Goal: Transaction & Acquisition: Purchase product/service

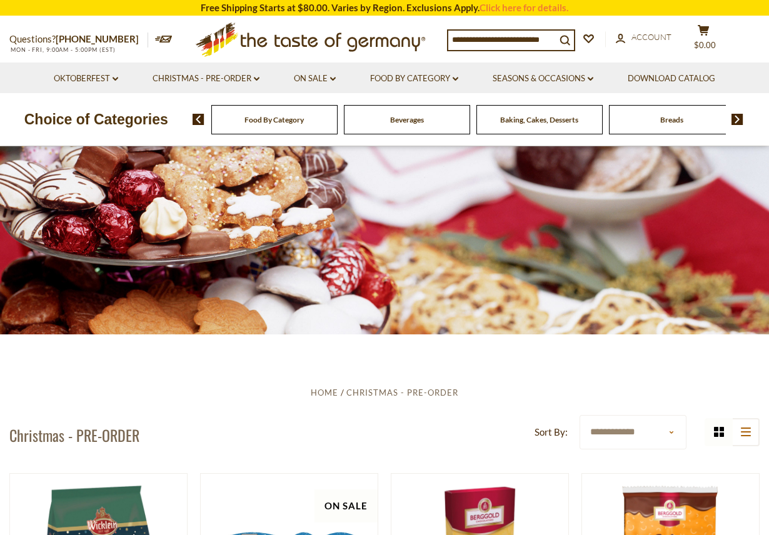
scroll to position [7, 0]
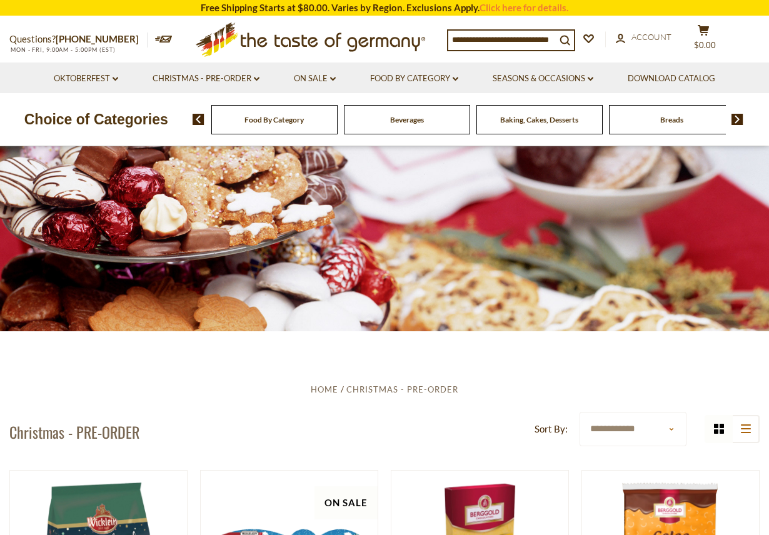
click at [459, 38] on input at bounding box center [503, 40] width 108 height 18
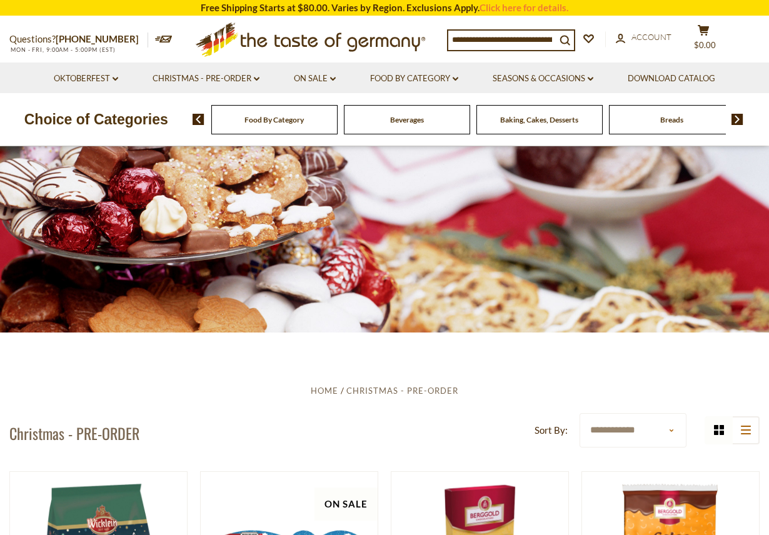
scroll to position [6, 0]
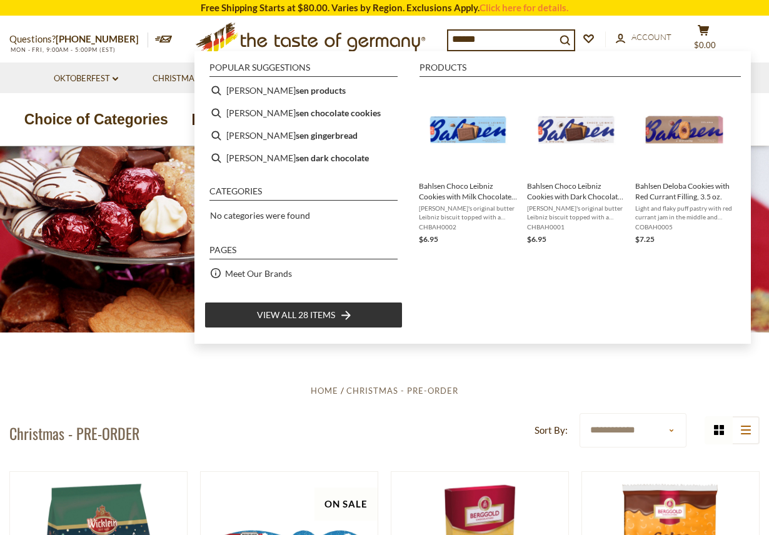
type input "*******"
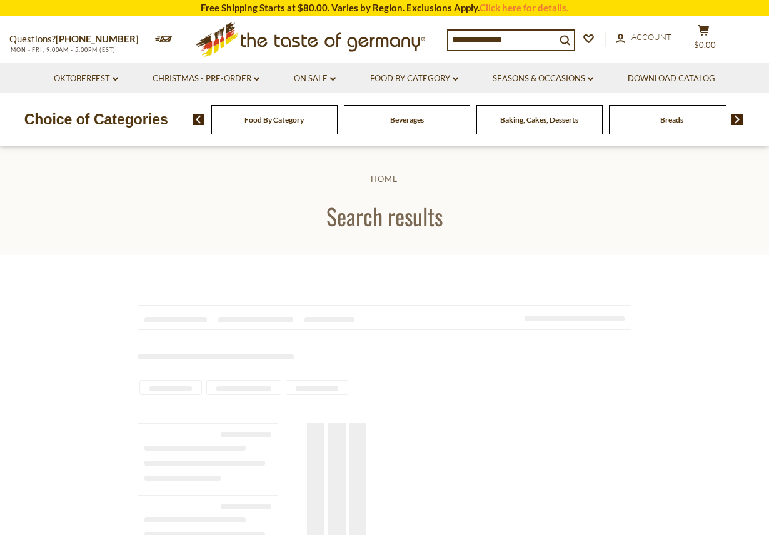
type input "*******"
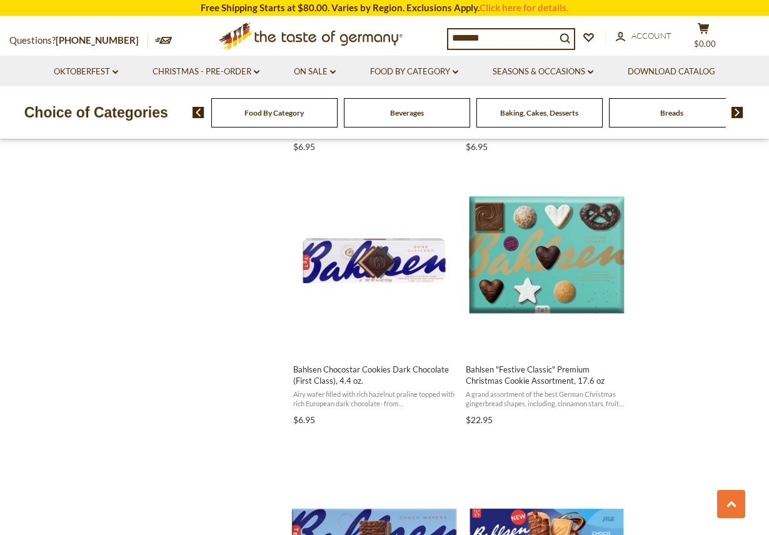
scroll to position [1036, 0]
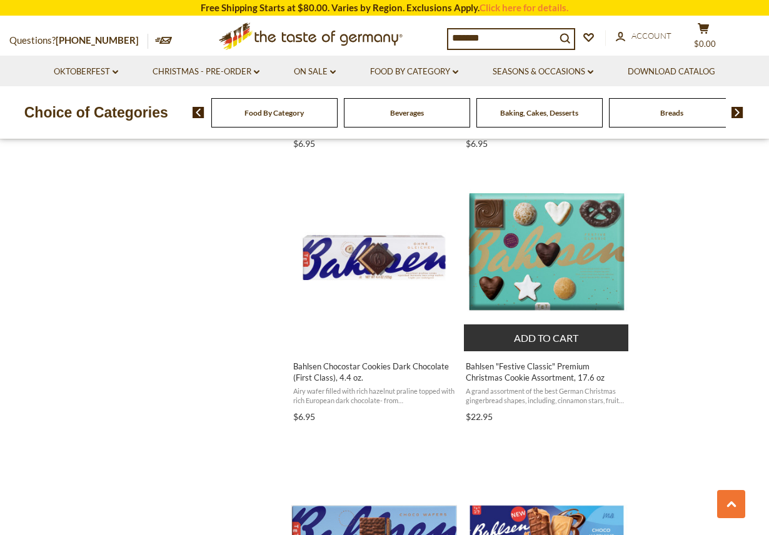
click at [545, 337] on button "Add to cart" at bounding box center [546, 338] width 165 height 27
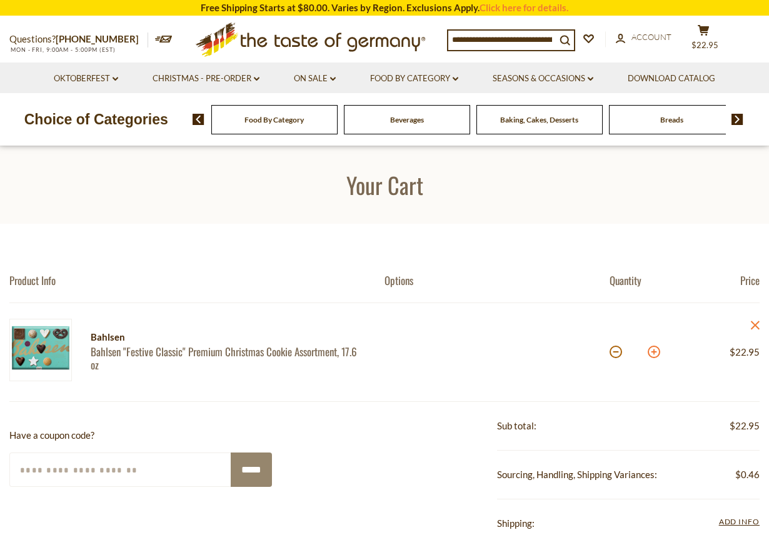
click at [656, 353] on button at bounding box center [654, 352] width 13 height 13
type input "*"
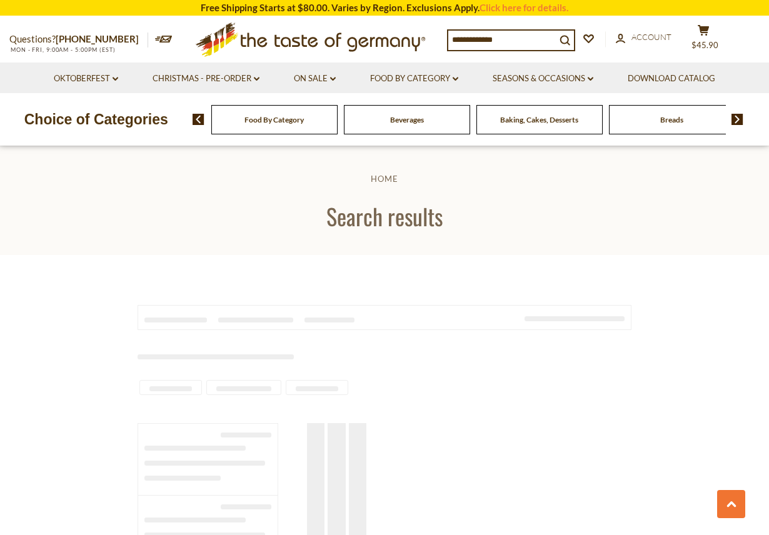
type input "*******"
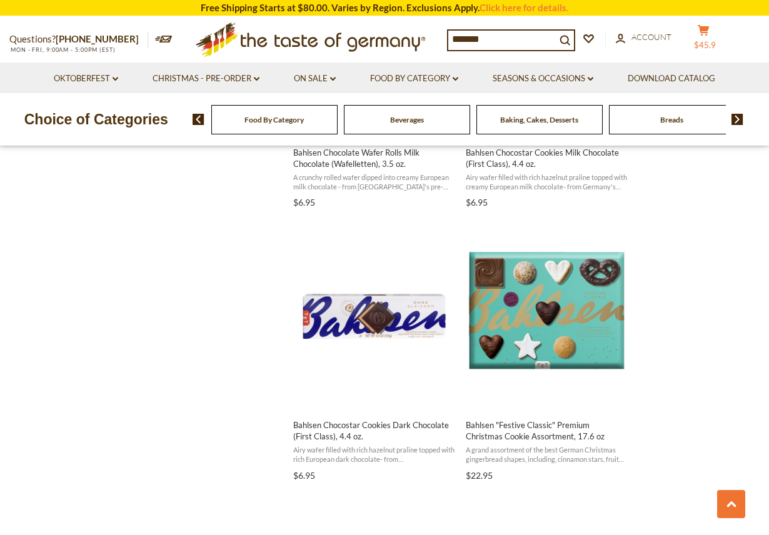
click at [710, 41] on span "$45.9" at bounding box center [705, 45] width 22 height 10
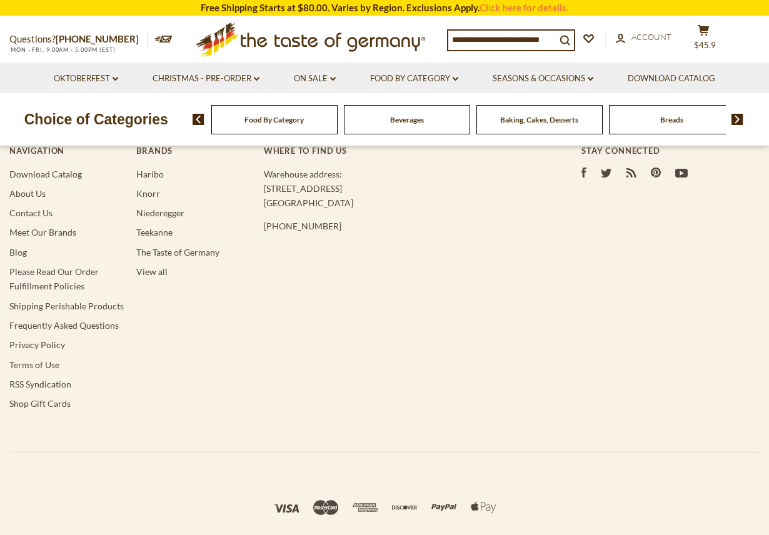
type input "*******"
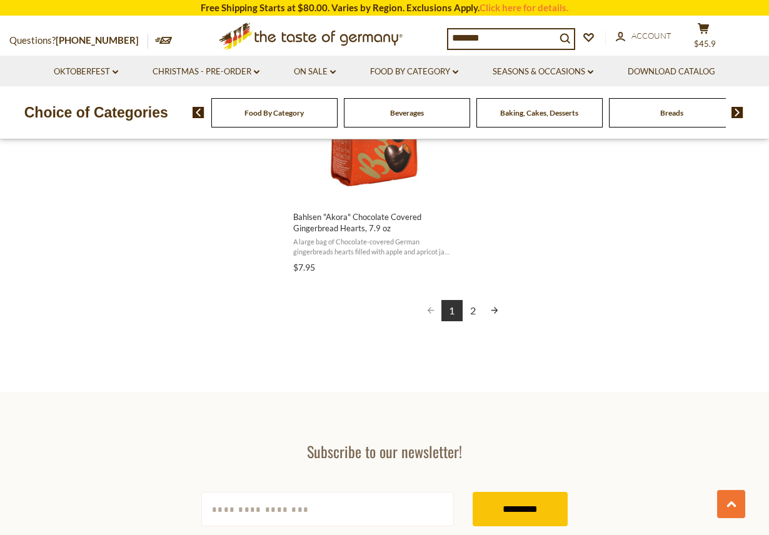
scroll to position [2301, 0]
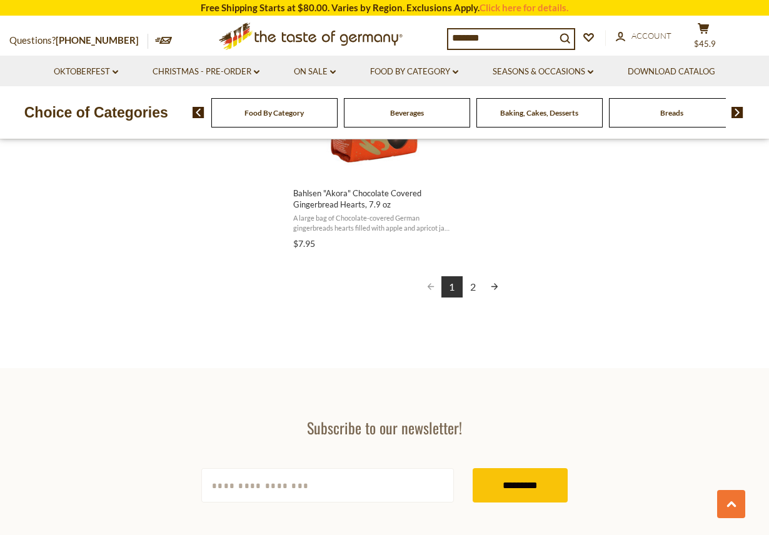
drag, startPoint x: 493, startPoint y: 281, endPoint x: 515, endPoint y: 282, distance: 21.9
click at [493, 281] on link "Next page" at bounding box center [494, 286] width 21 height 21
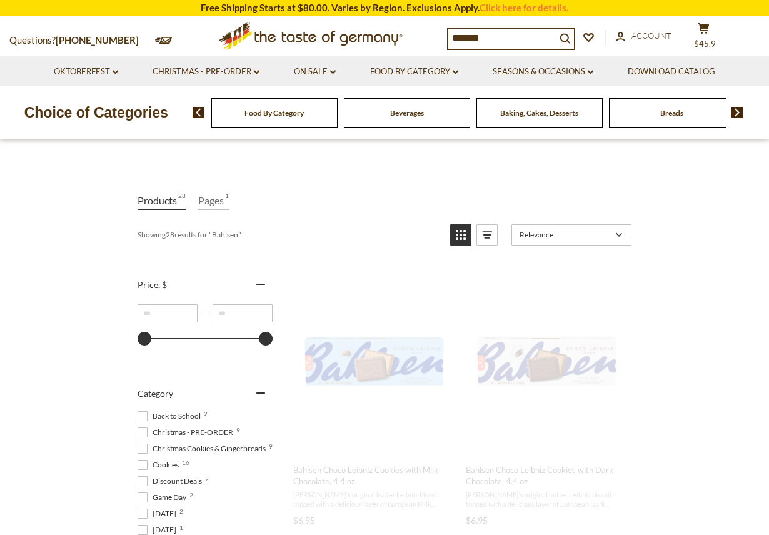
scroll to position [0, 0]
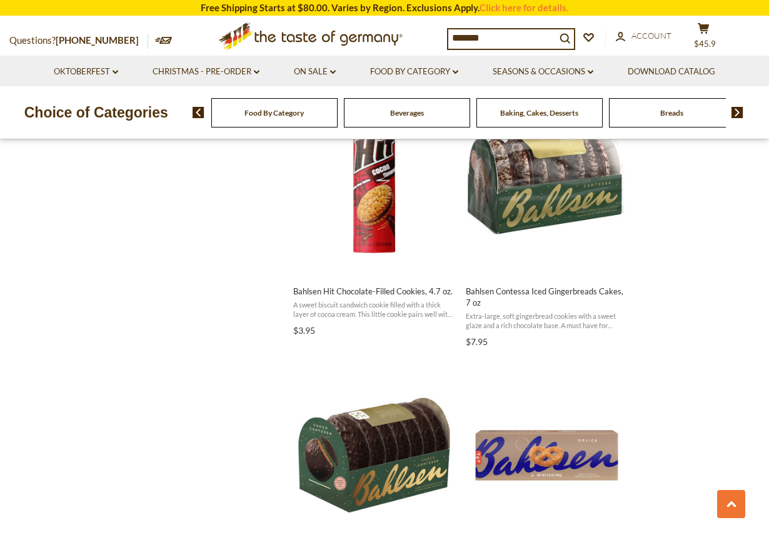
scroll to position [1107, 0]
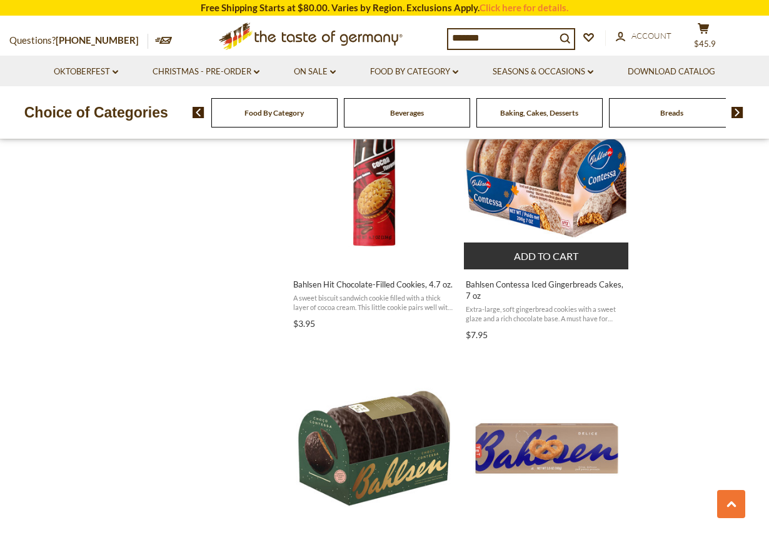
click at [592, 188] on img "Bahlsen Contessa Iced Gingerbreads Cakes, 7 oz" at bounding box center [547, 176] width 166 height 166
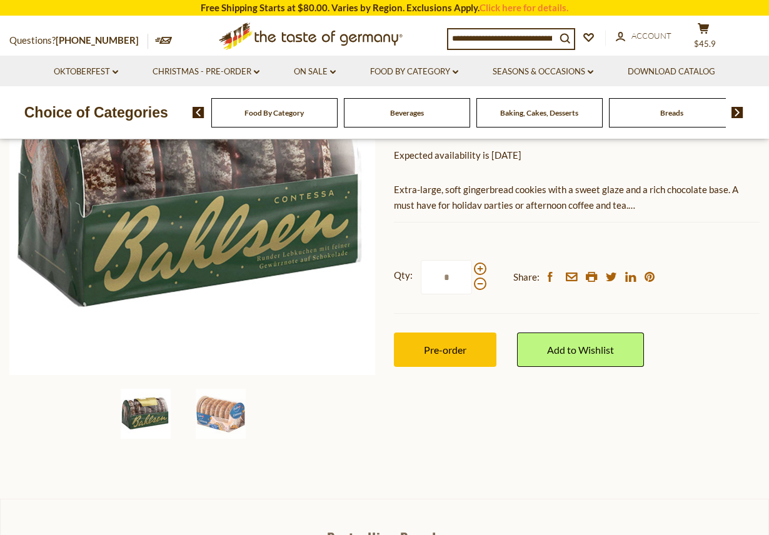
scroll to position [196, 0]
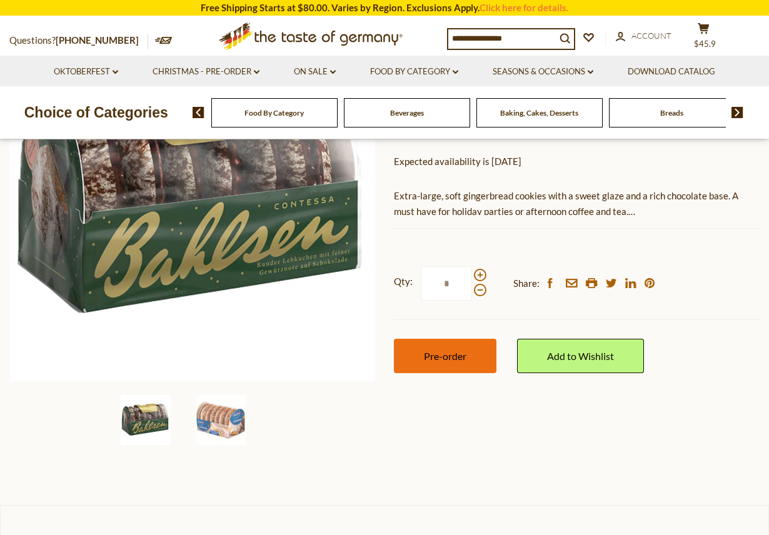
click at [437, 353] on span "Pre-order" at bounding box center [445, 356] width 43 height 12
click at [479, 272] on span at bounding box center [480, 275] width 13 height 13
click at [472, 272] on input "*" at bounding box center [446, 283] width 51 height 34
click at [479, 272] on span at bounding box center [480, 275] width 13 height 13
click at [472, 272] on input "*" at bounding box center [446, 283] width 51 height 34
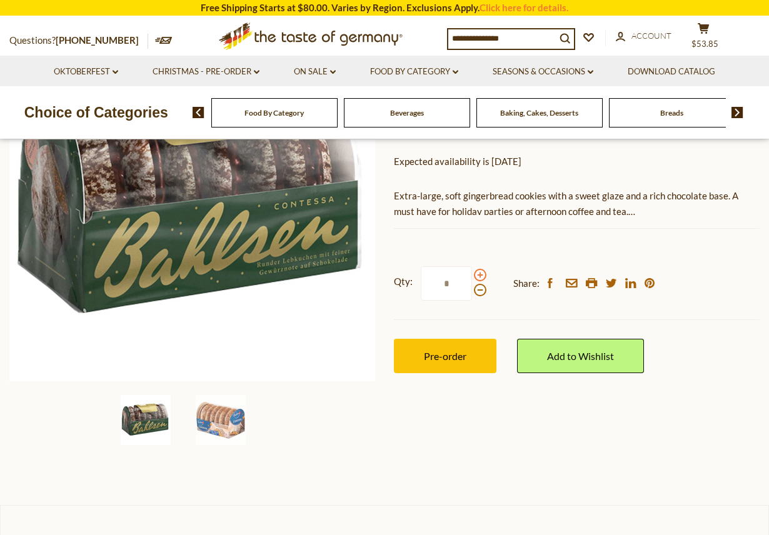
click at [479, 272] on span at bounding box center [480, 275] width 13 height 13
click at [472, 272] on input "*" at bounding box center [446, 283] width 51 height 34
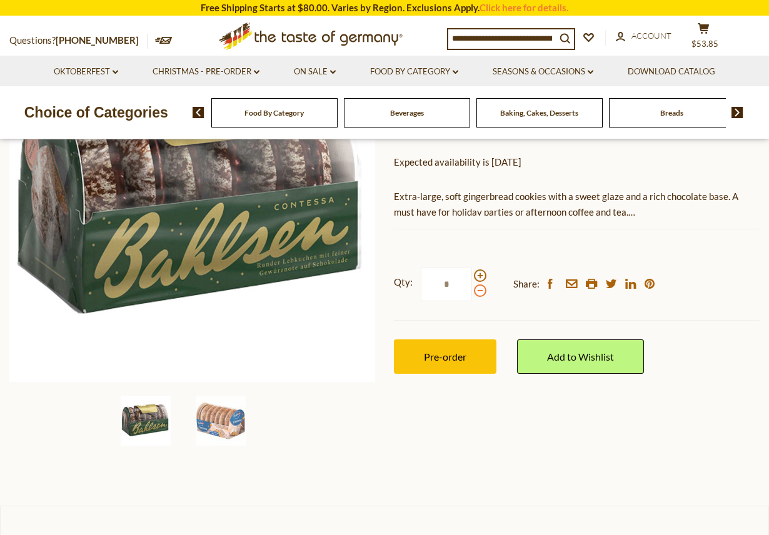
click at [475, 291] on span at bounding box center [480, 291] width 13 height 13
click at [472, 291] on input "*" at bounding box center [446, 284] width 51 height 34
type input "*"
click at [708, 410] on div "Home Christmas - PRE-ORDER Bahlsen Contessa Iced Gingerbreads Cakes, 7 oz Bahls…" at bounding box center [384, 216] width 769 height 480
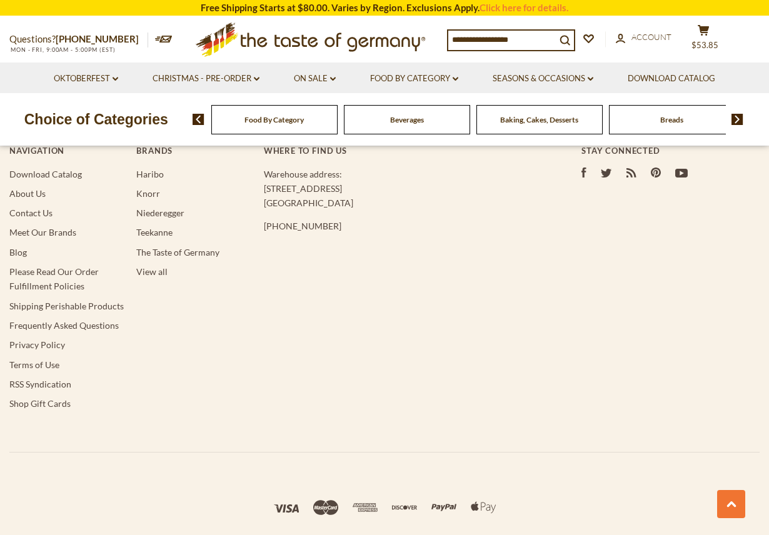
type input "*******"
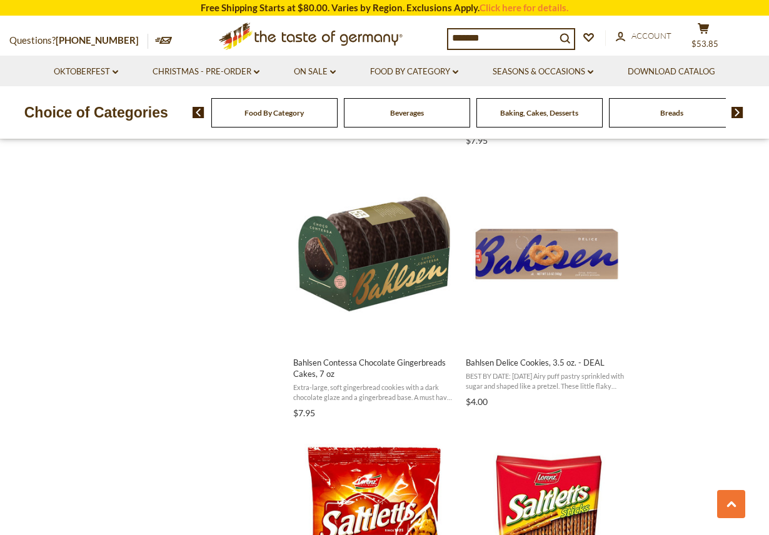
scroll to position [1304, 0]
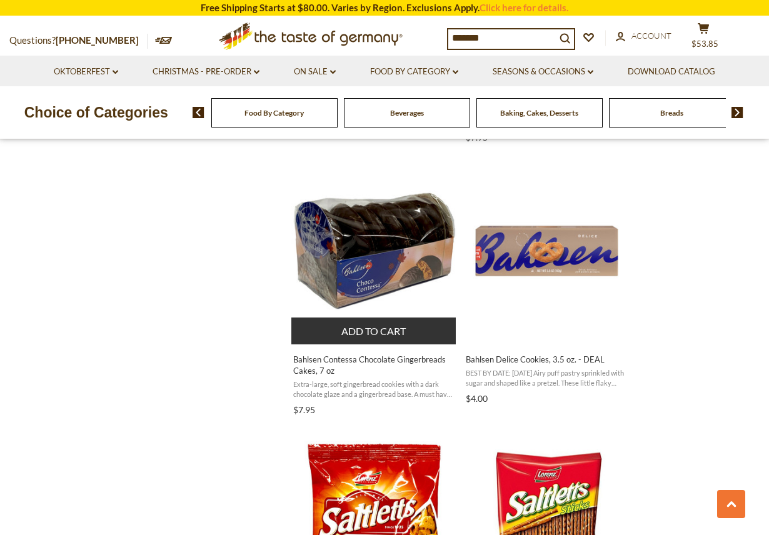
click at [352, 238] on img "Bahlsen Contessa Chocolate Gingerbreads Cakes, 7 oz" at bounding box center [375, 251] width 166 height 166
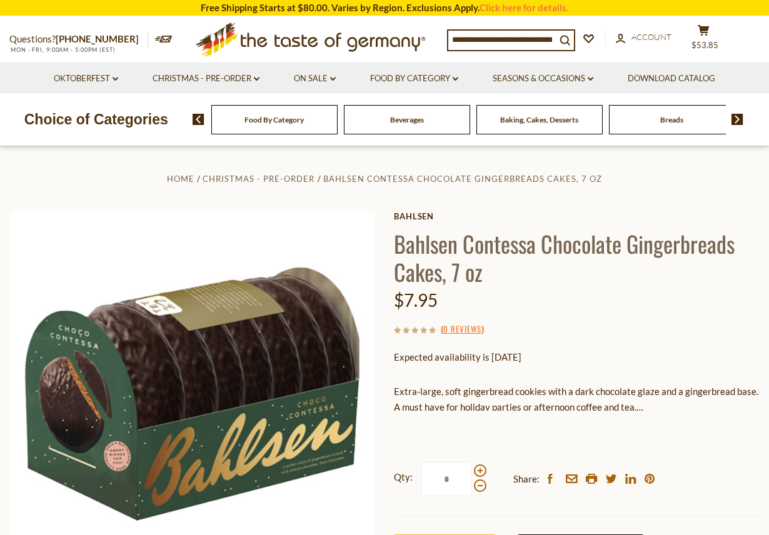
click at [749, 189] on div "Home Christmas - PRE-ORDER Bahlsen Contessa Chocolate Gingerbreads Cakes, 7 oz …" at bounding box center [384, 411] width 769 height 480
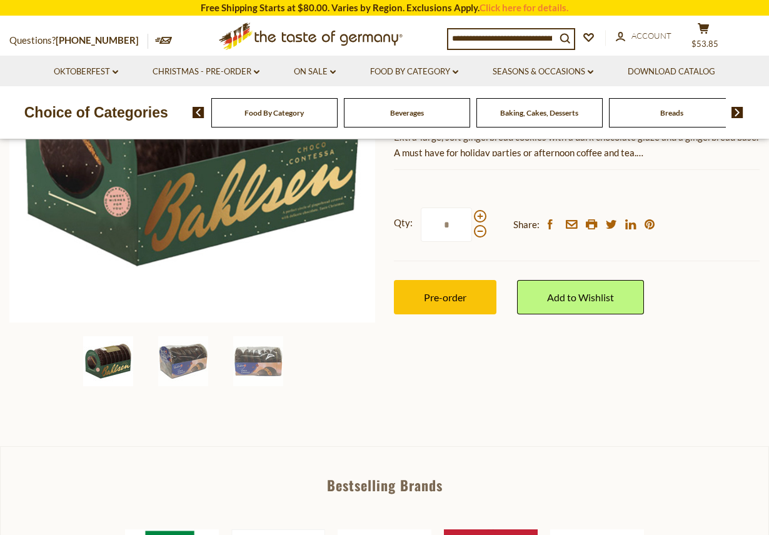
scroll to position [261, 0]
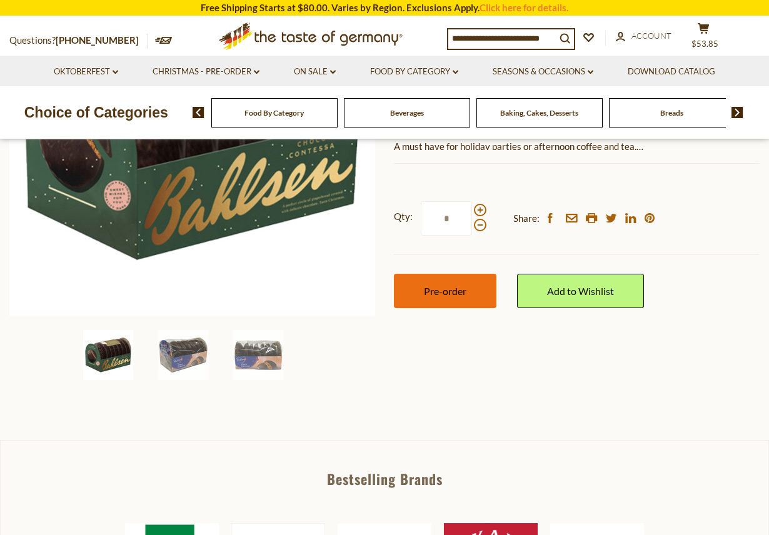
click at [442, 290] on span "Pre-order" at bounding box center [445, 291] width 43 height 12
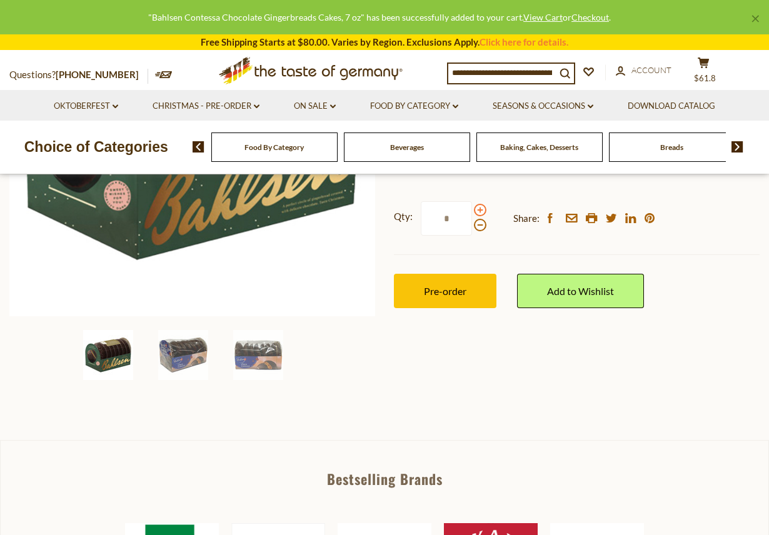
click at [481, 210] on span at bounding box center [480, 210] width 13 height 13
click at [472, 210] on input "*" at bounding box center [446, 218] width 51 height 34
click at [481, 210] on span at bounding box center [480, 210] width 13 height 13
click at [472, 210] on input "*" at bounding box center [446, 218] width 51 height 34
type input "*"
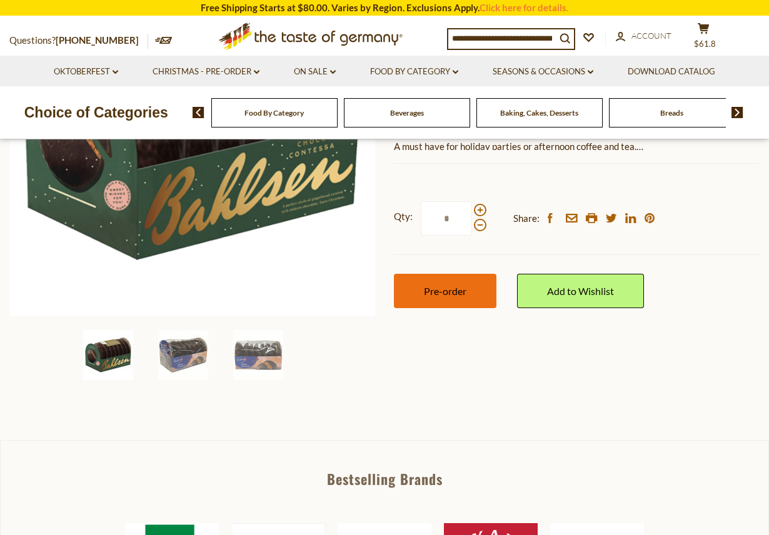
drag, startPoint x: 443, startPoint y: 293, endPoint x: 450, endPoint y: 296, distance: 7.9
click at [444, 293] on span "Pre-order" at bounding box center [445, 291] width 43 height 12
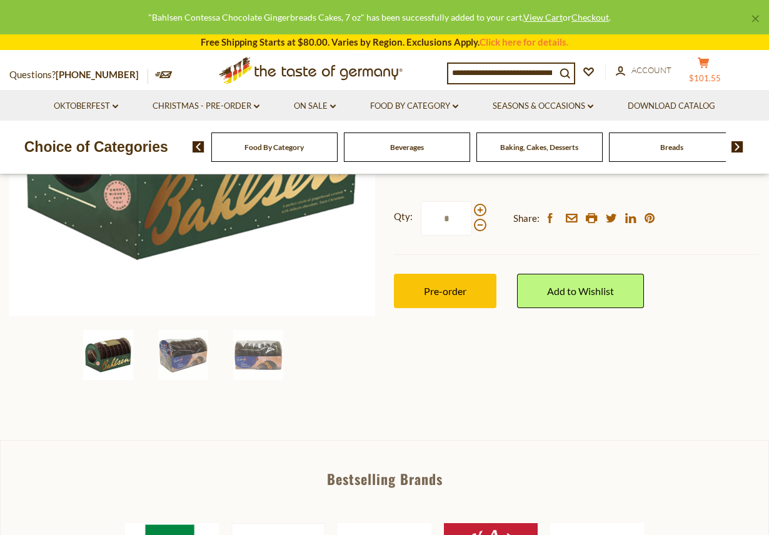
click at [709, 60] on icon at bounding box center [703, 63] width 11 height 11
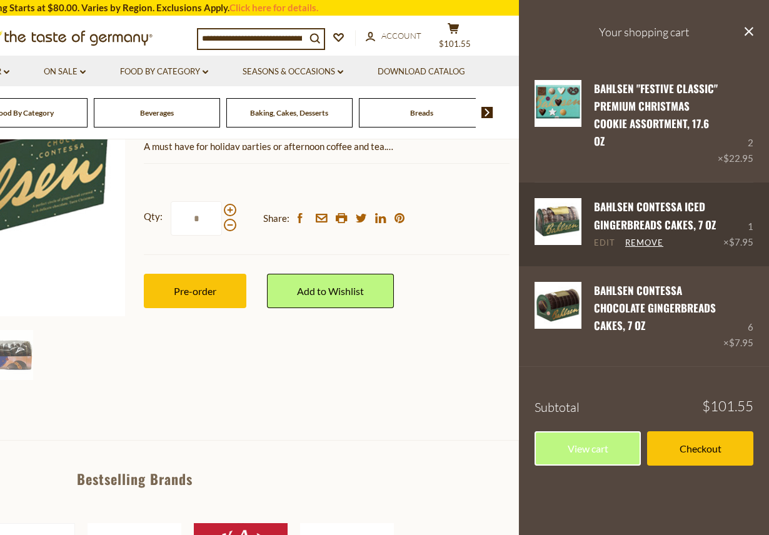
click at [607, 238] on link "Edit" at bounding box center [604, 243] width 21 height 11
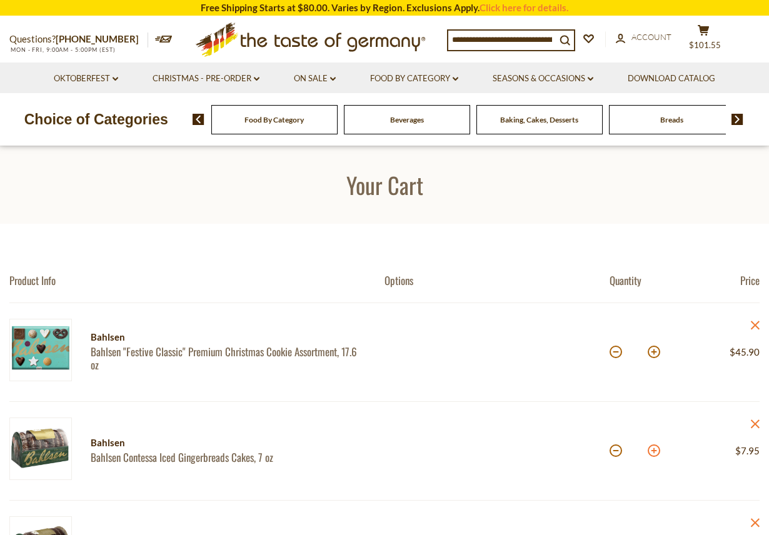
click at [654, 450] on button at bounding box center [654, 451] width 13 height 13
type input "*"
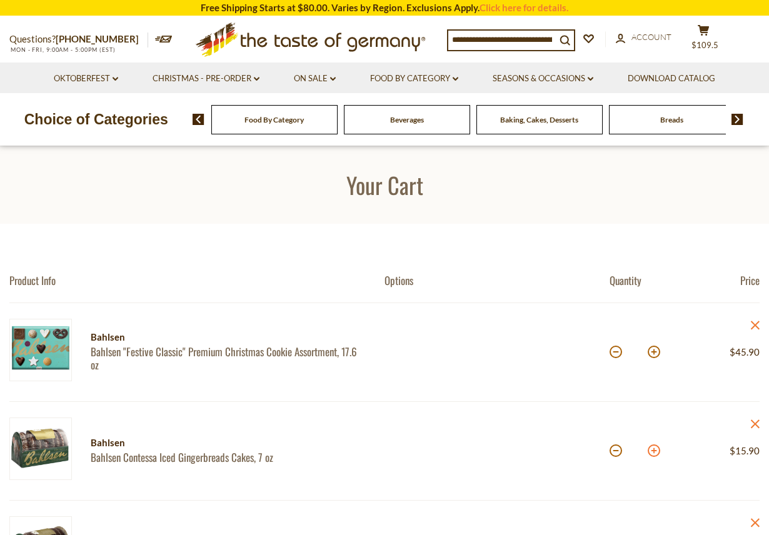
click at [658, 451] on button at bounding box center [654, 451] width 13 height 13
type input "*"
drag, startPoint x: 654, startPoint y: 449, endPoint x: 672, endPoint y: 450, distance: 18.8
click at [654, 449] on button at bounding box center [654, 451] width 13 height 13
type input "*"
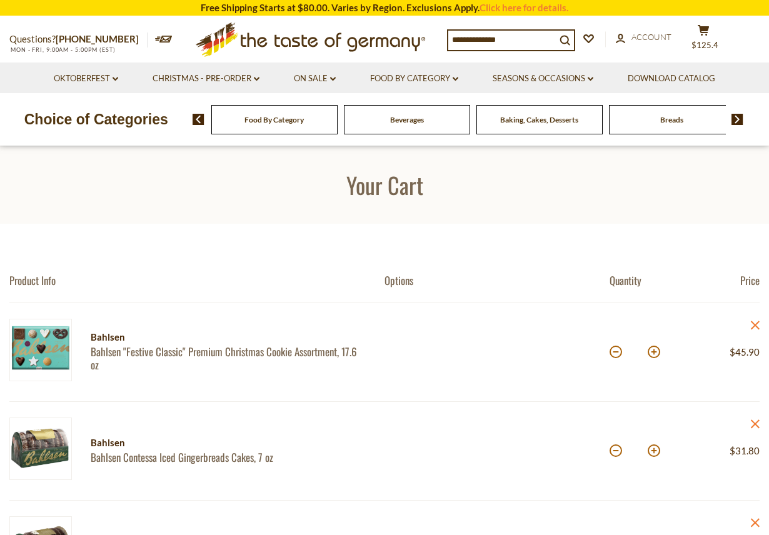
click at [658, 450] on button at bounding box center [654, 451] width 13 height 13
type input "*"
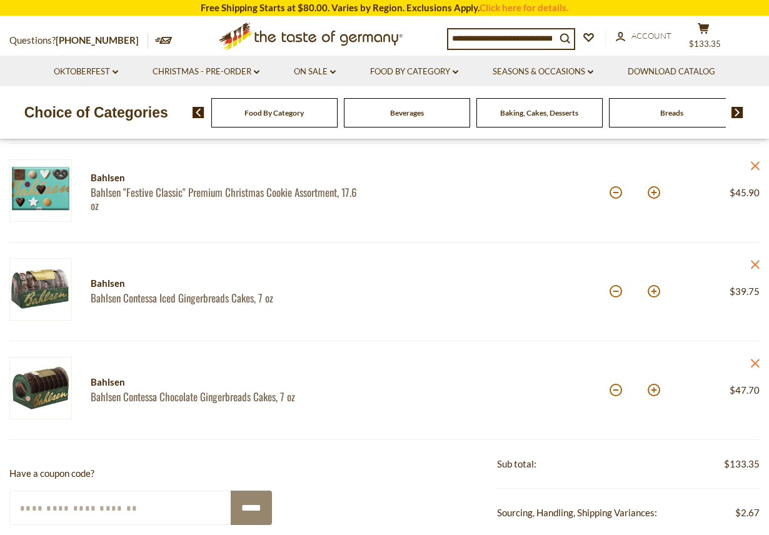
scroll to position [160, 0]
click at [615, 390] on button at bounding box center [616, 391] width 13 height 13
type input "*"
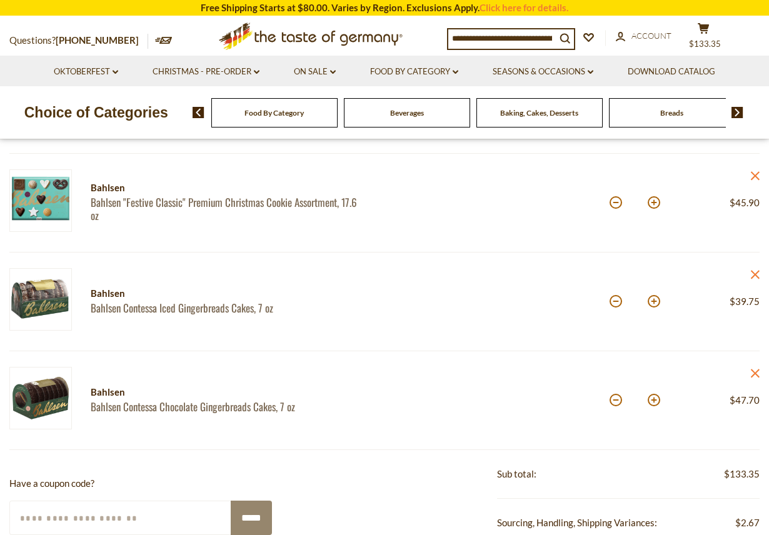
scroll to position [148, 0]
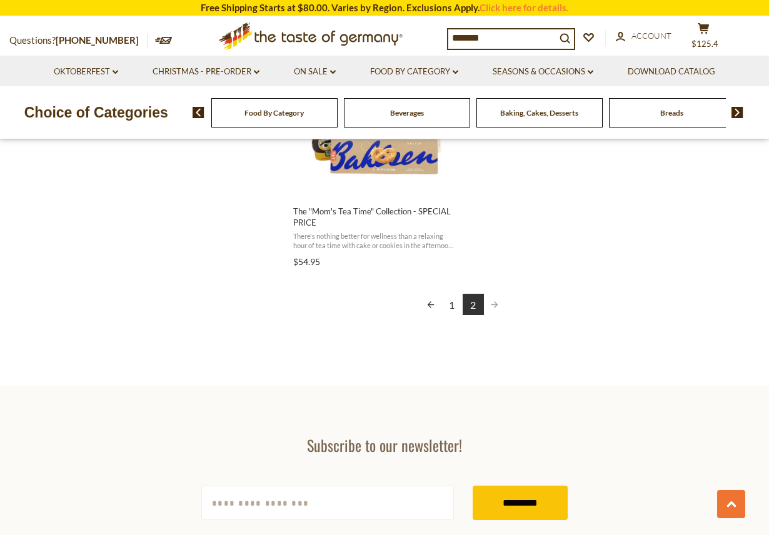
scroll to position [2009, 0]
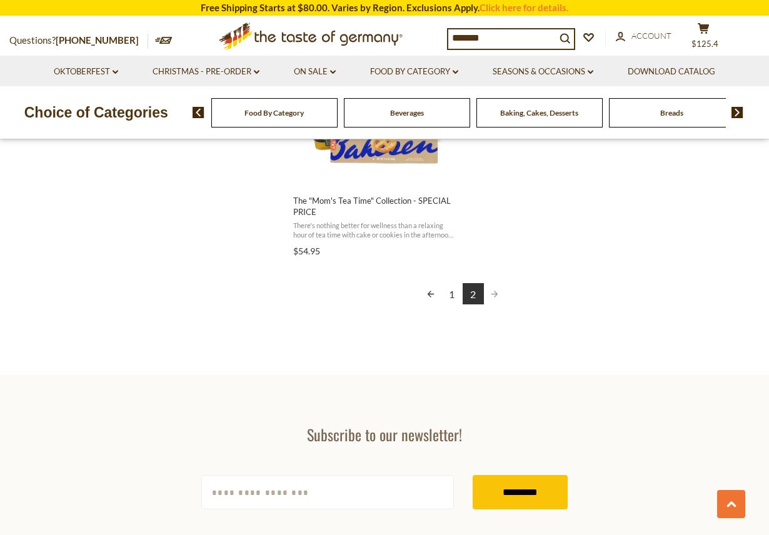
click at [508, 30] on input "*******" at bounding box center [503, 38] width 108 height 18
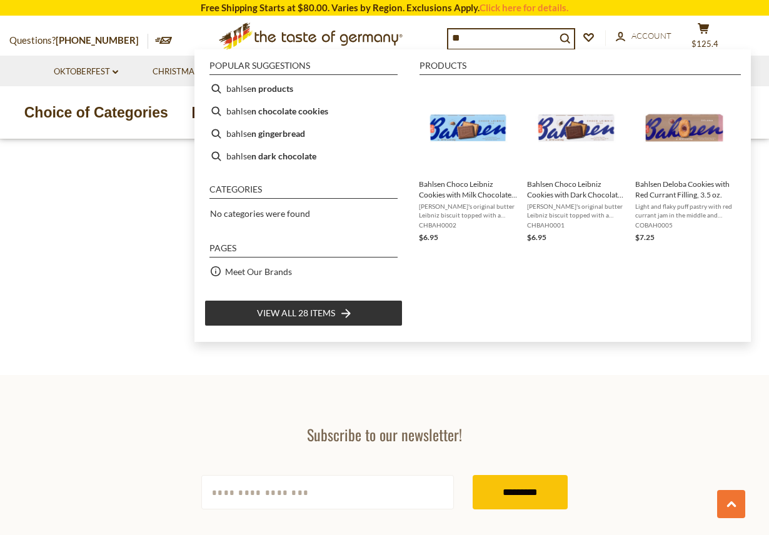
type input "*"
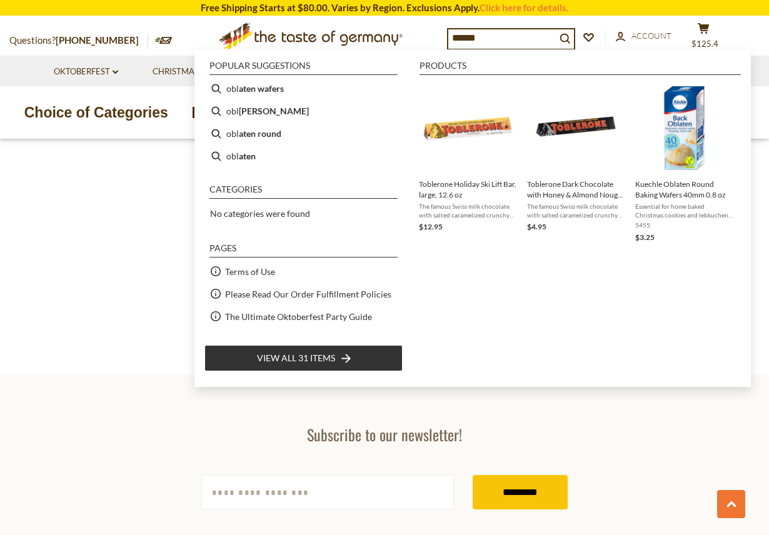
type input "*******"
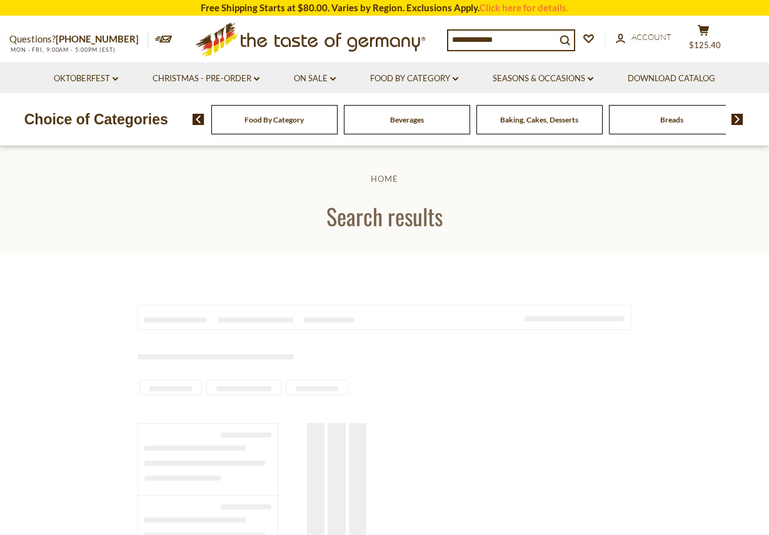
type input "*******"
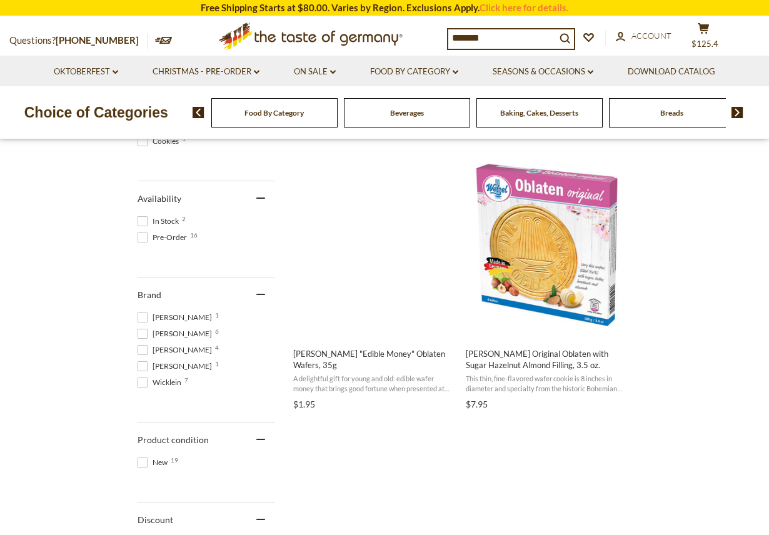
scroll to position [518, 0]
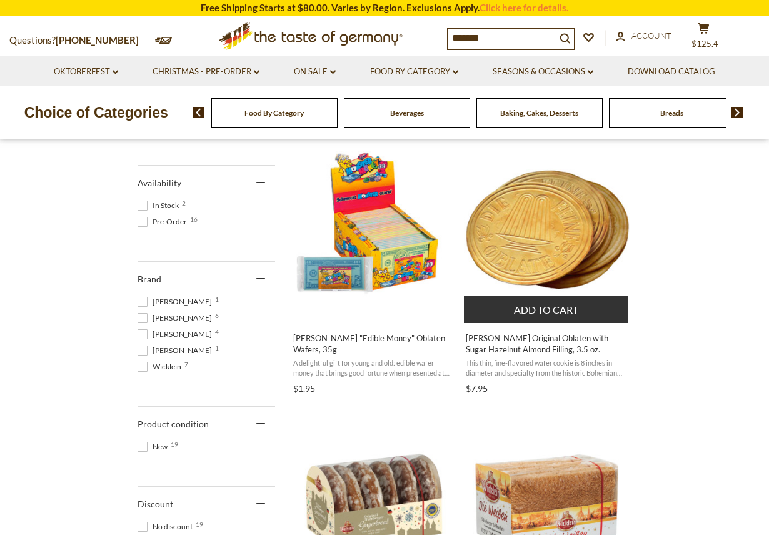
click at [550, 218] on img "Wetzel Original Oblaten with Sugar Hazelnut Almond Filling, 3.5 oz." at bounding box center [547, 230] width 166 height 166
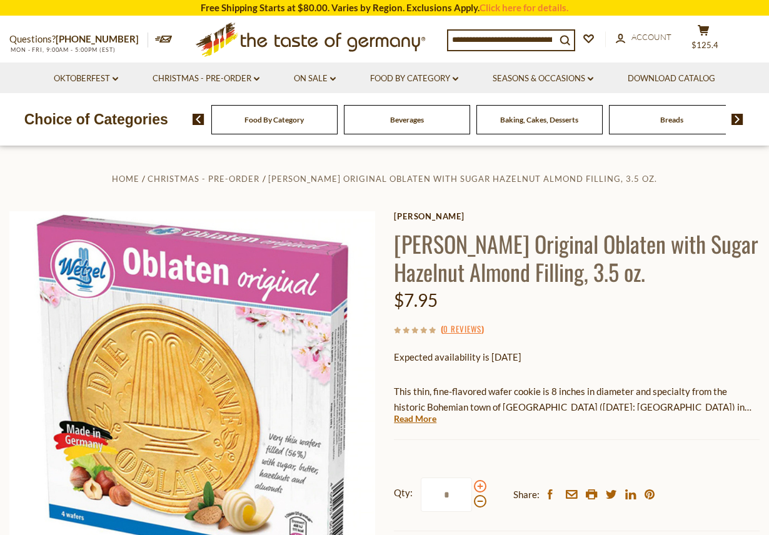
click at [478, 480] on span at bounding box center [480, 486] width 13 height 13
click at [472, 480] on input "*" at bounding box center [446, 495] width 51 height 34
click at [479, 500] on span at bounding box center [480, 501] width 13 height 13
click at [472, 500] on input "*" at bounding box center [446, 495] width 51 height 34
click at [481, 485] on span at bounding box center [480, 486] width 13 height 13
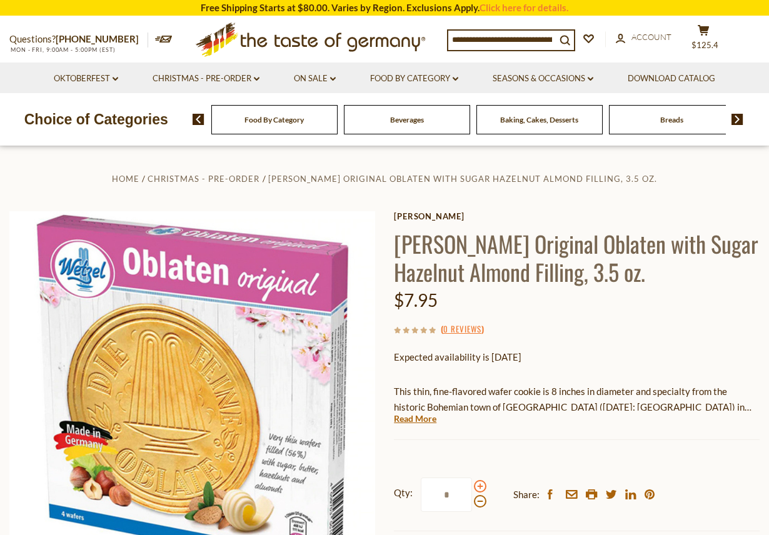
click at [472, 485] on input "*" at bounding box center [446, 495] width 51 height 34
type input "*"
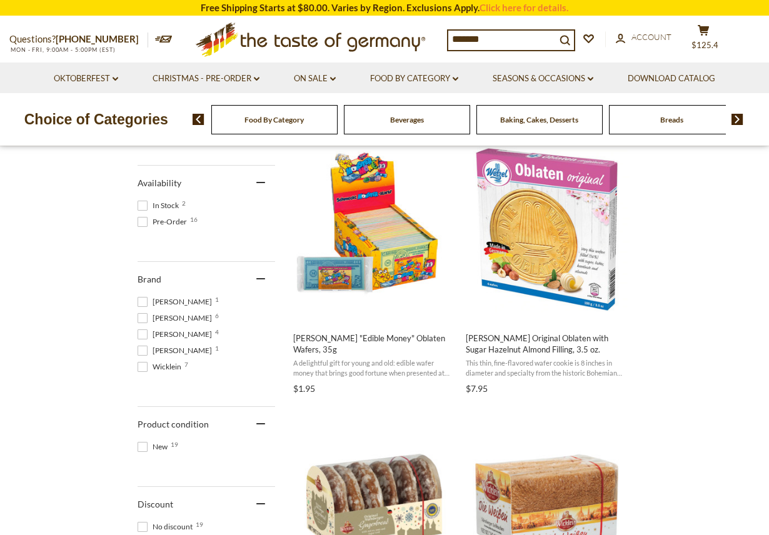
click at [495, 35] on input "*******" at bounding box center [503, 40] width 108 height 18
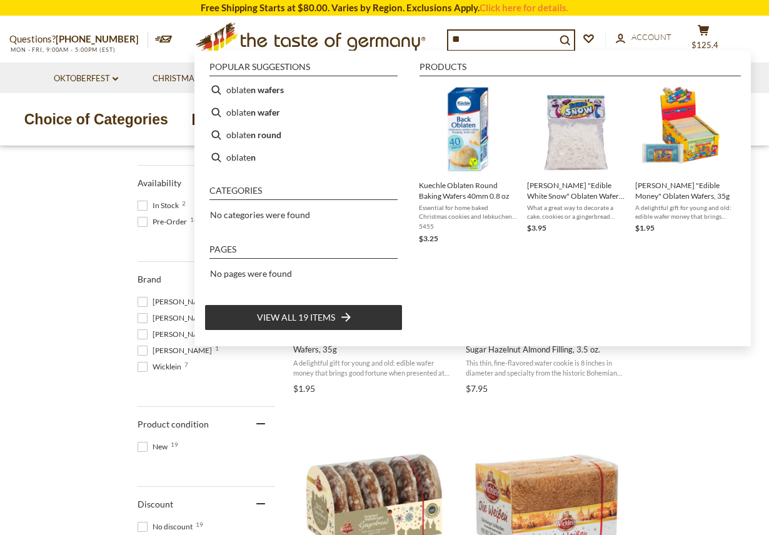
type input "*"
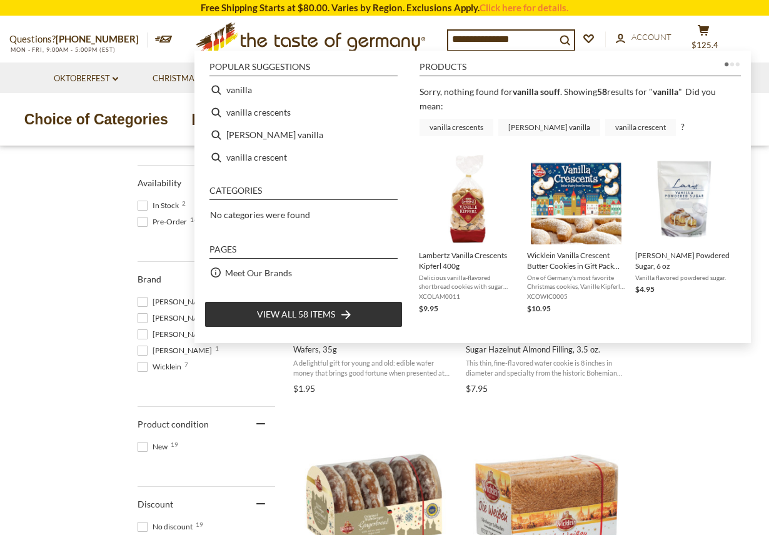
type input "*******"
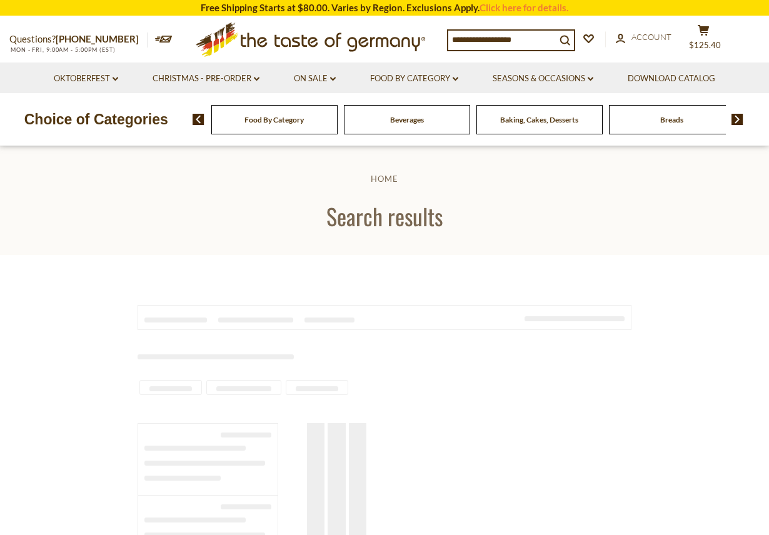
type input "*******"
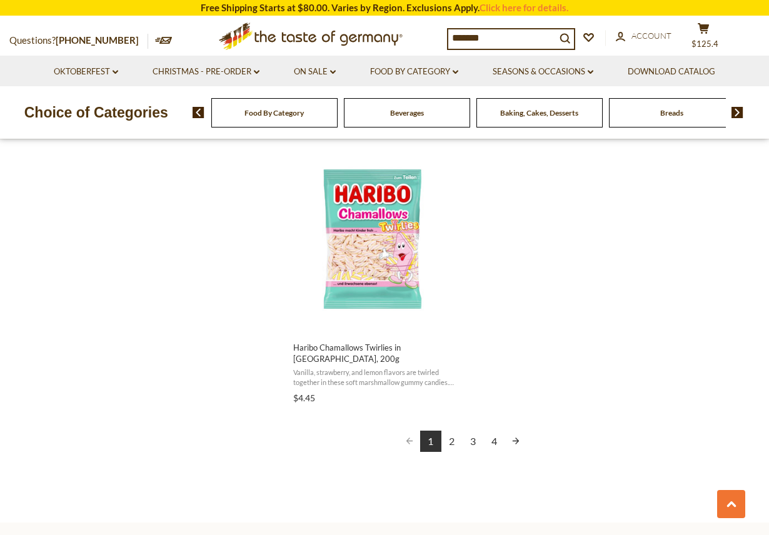
scroll to position [2146, 1]
drag, startPoint x: 518, startPoint y: 424, endPoint x: 524, endPoint y: 421, distance: 6.7
click at [519, 431] on link "Next page" at bounding box center [515, 441] width 21 height 21
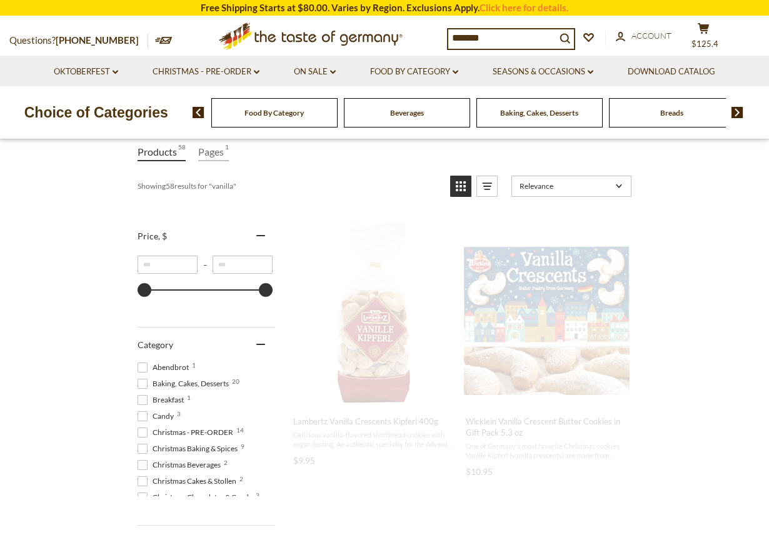
scroll to position [0, 0]
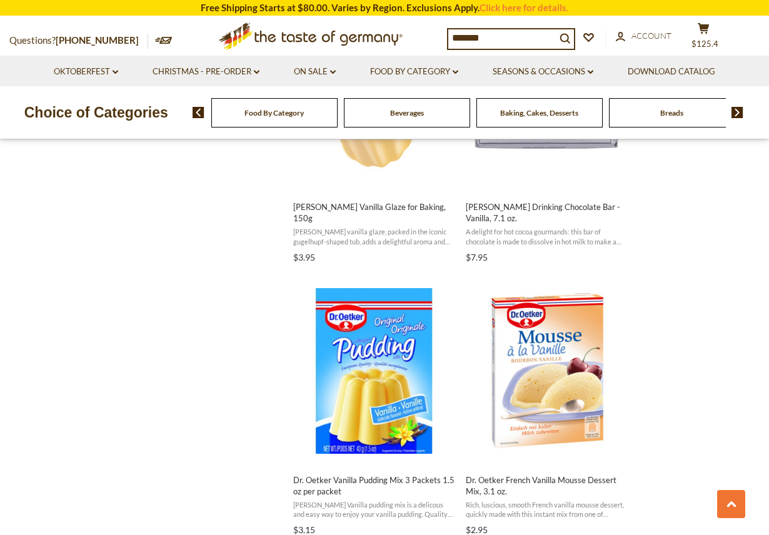
scroll to position [1476, 0]
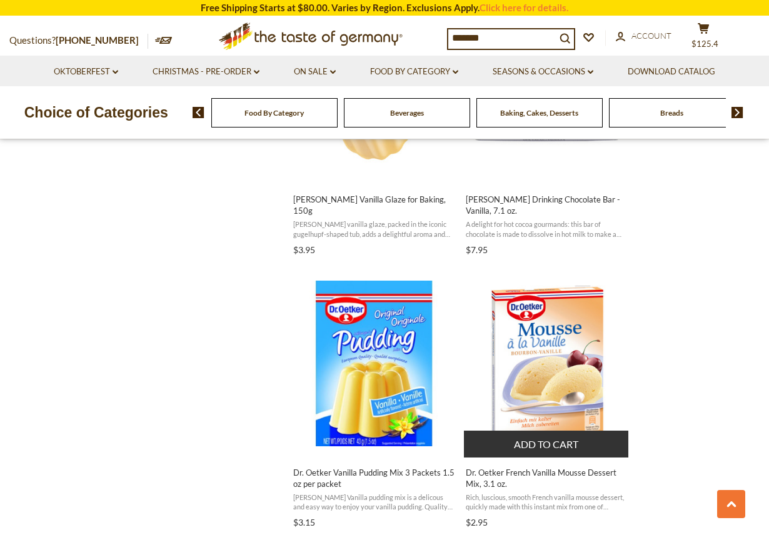
click at [524, 367] on img "Dr. Oetker French Vanilla Mousse Dessert Mix, 3.1 oz." at bounding box center [547, 364] width 166 height 166
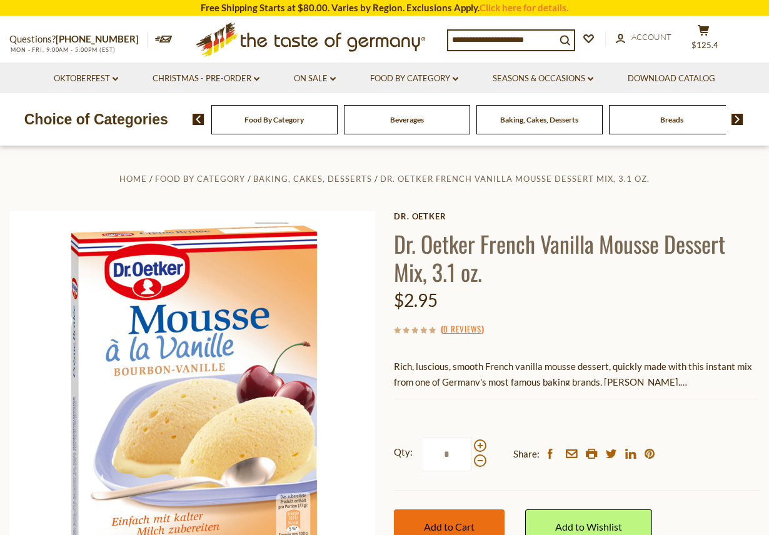
click at [454, 529] on span "Add to Cart" at bounding box center [449, 527] width 51 height 12
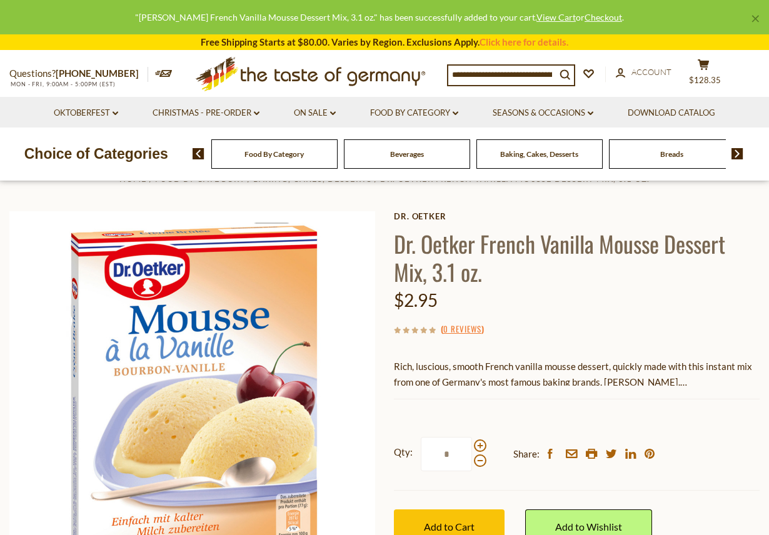
click at [757, 18] on link "×" at bounding box center [756, 19] width 8 height 8
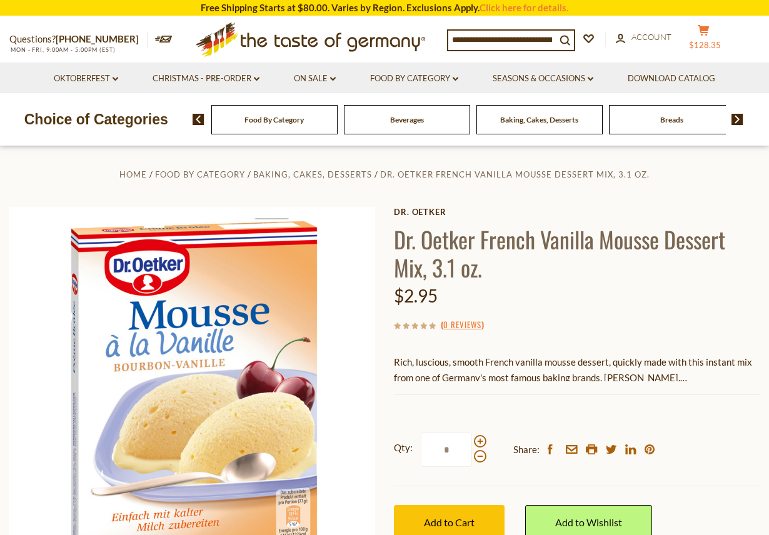
drag, startPoint x: 713, startPoint y: 32, endPoint x: 720, endPoint y: 29, distance: 7.9
click at [709, 31] on icon at bounding box center [703, 30] width 11 height 11
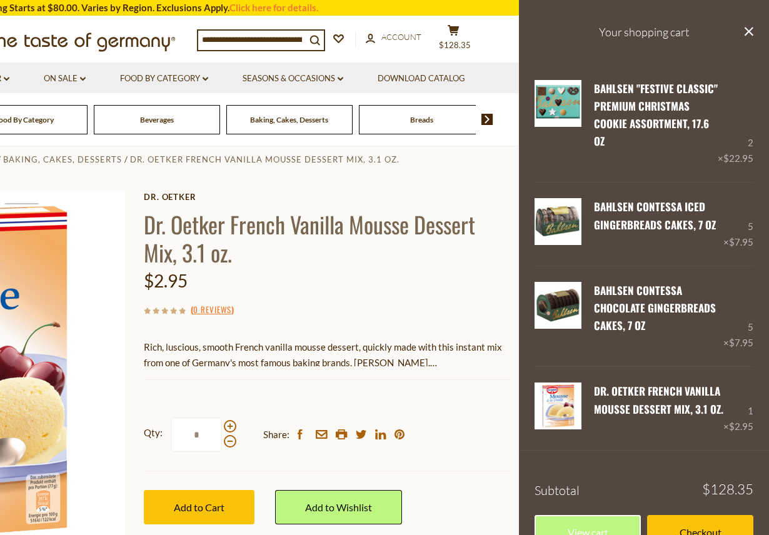
scroll to position [81, 0]
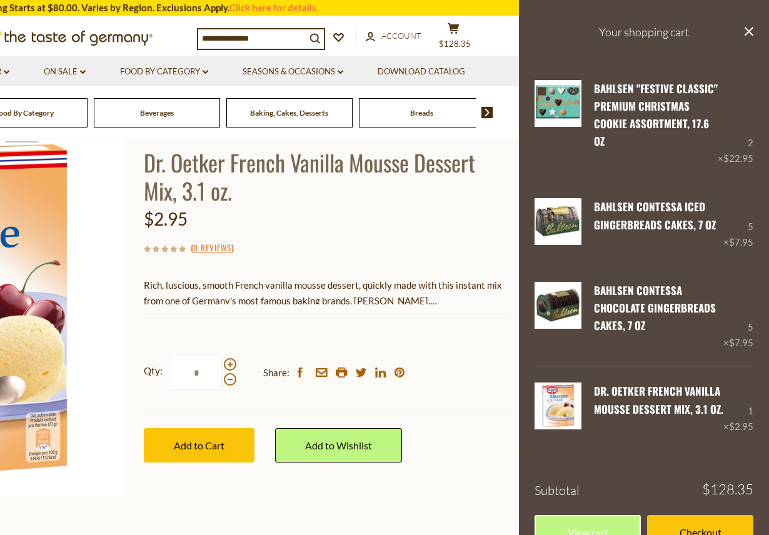
click at [290, 34] on input at bounding box center [252, 38] width 108 height 18
drag, startPoint x: 301, startPoint y: 43, endPoint x: 310, endPoint y: 42, distance: 9.5
click at [302, 43] on input at bounding box center [252, 38] width 108 height 18
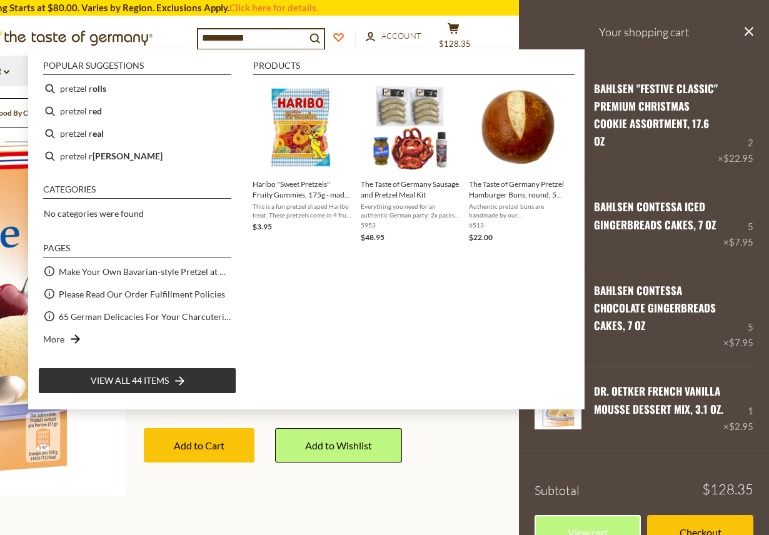
type input "**********"
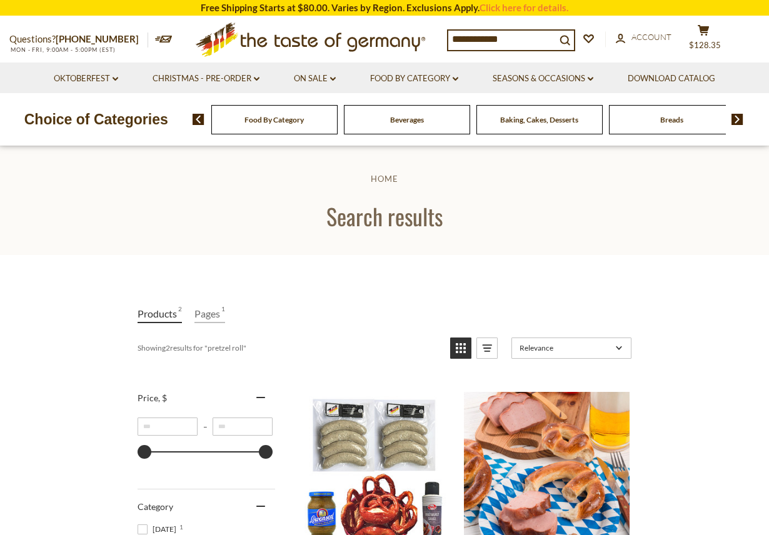
click at [535, 33] on input "**********" at bounding box center [503, 40] width 108 height 18
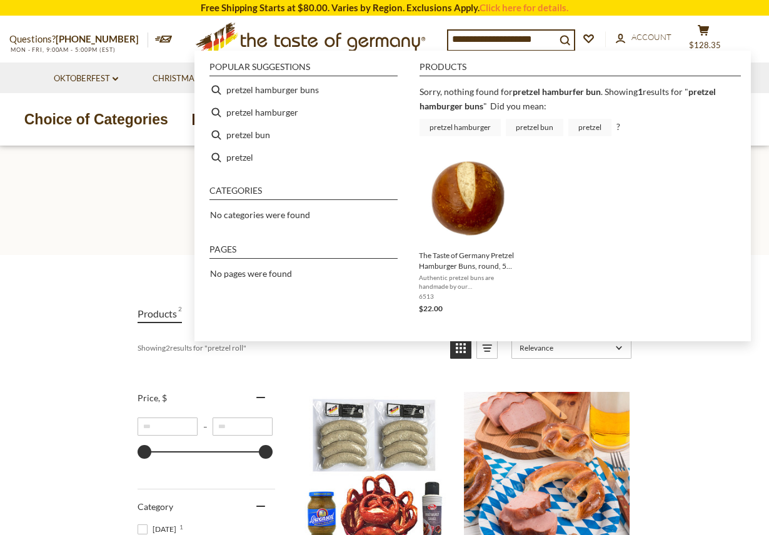
type input "**********"
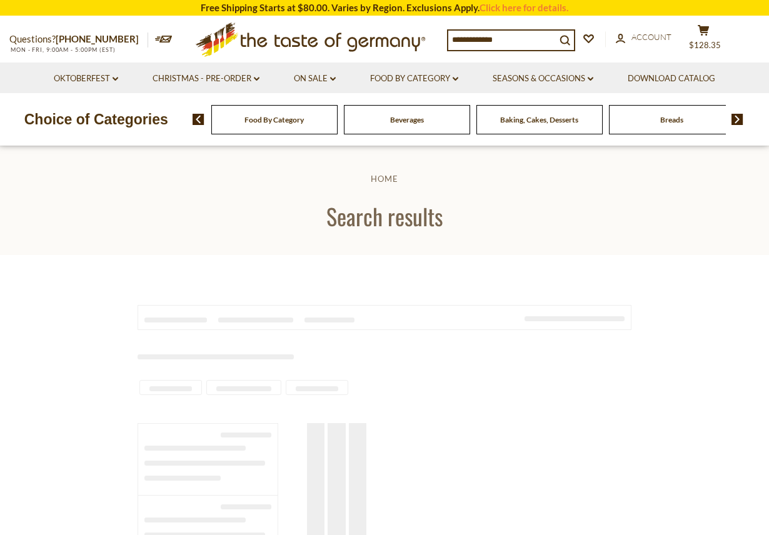
type input "**********"
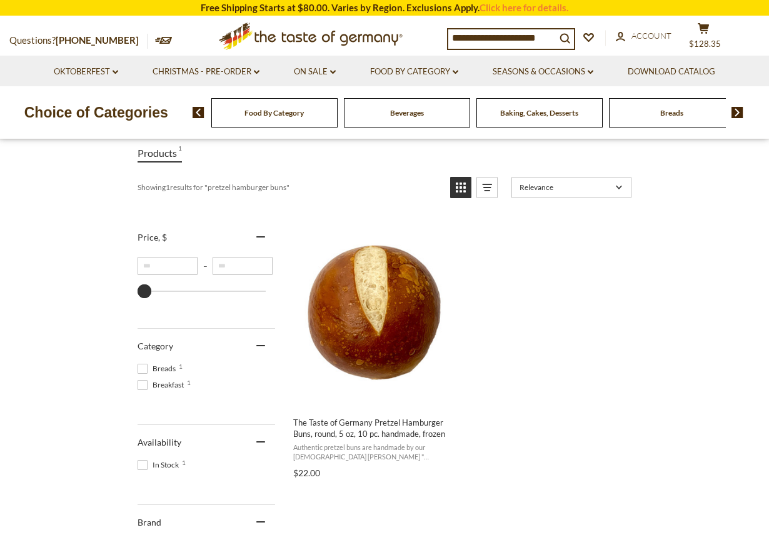
scroll to position [157, 0]
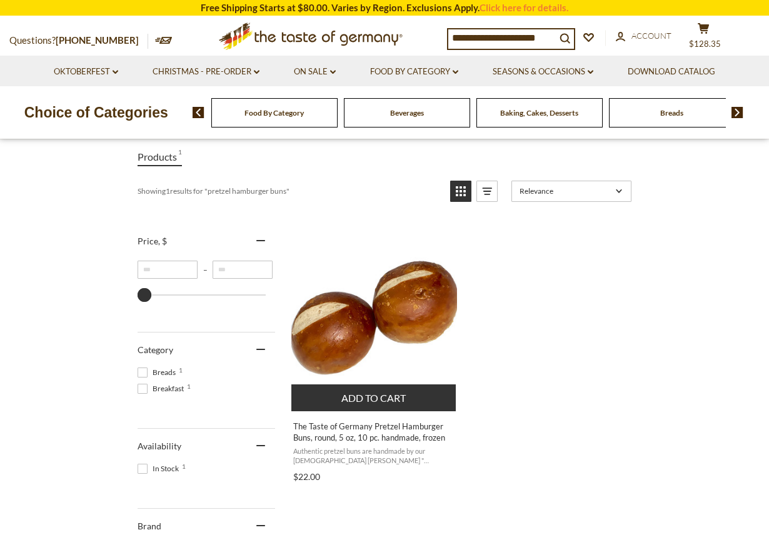
click at [366, 392] on button "Add to cart" at bounding box center [374, 398] width 165 height 27
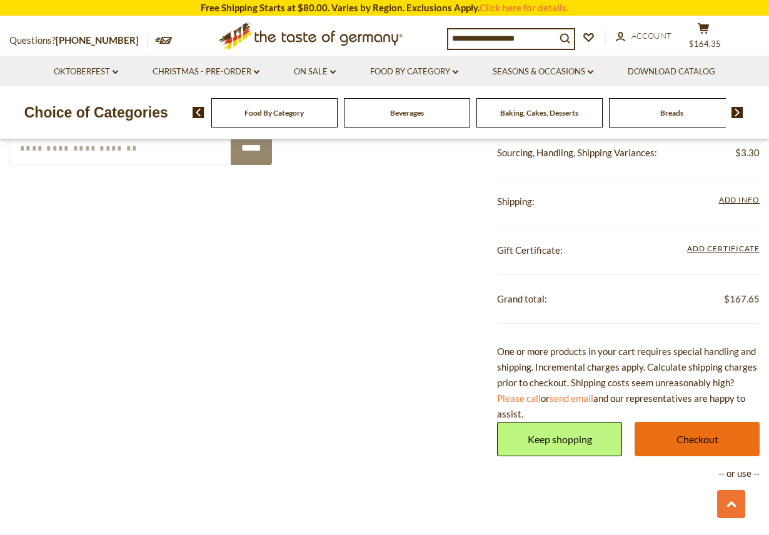
scroll to position [816, 1]
click at [691, 428] on link "Checkout" at bounding box center [697, 439] width 125 height 34
